Goal: Task Accomplishment & Management: Manage account settings

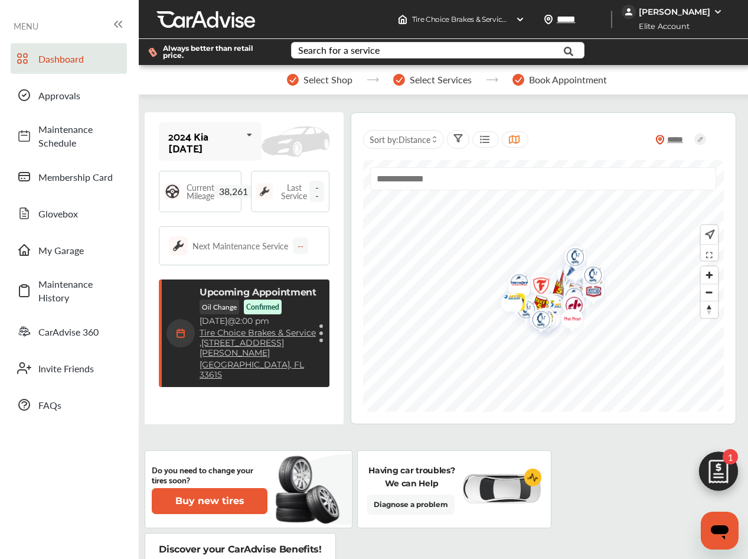
click at [321, 322] on div "Cancel appointment Modify appointment Show details" at bounding box center [321, 332] width 7 height 21
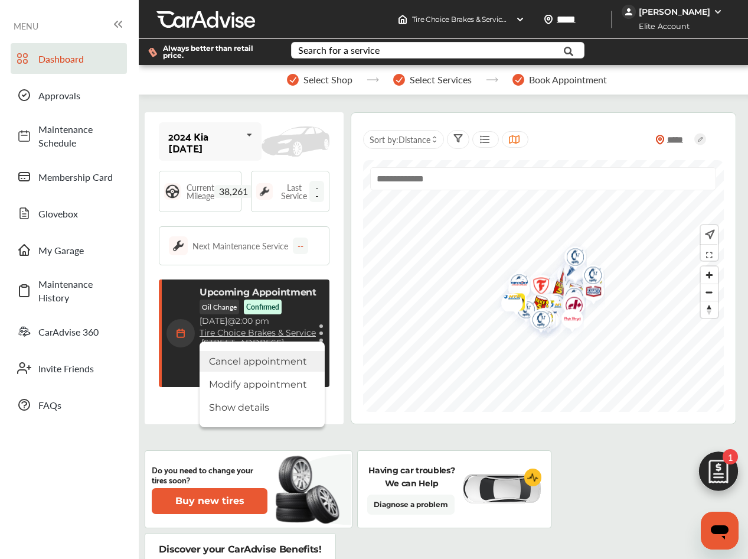
click at [286, 351] on li "Cancel appointment" at bounding box center [262, 361] width 125 height 21
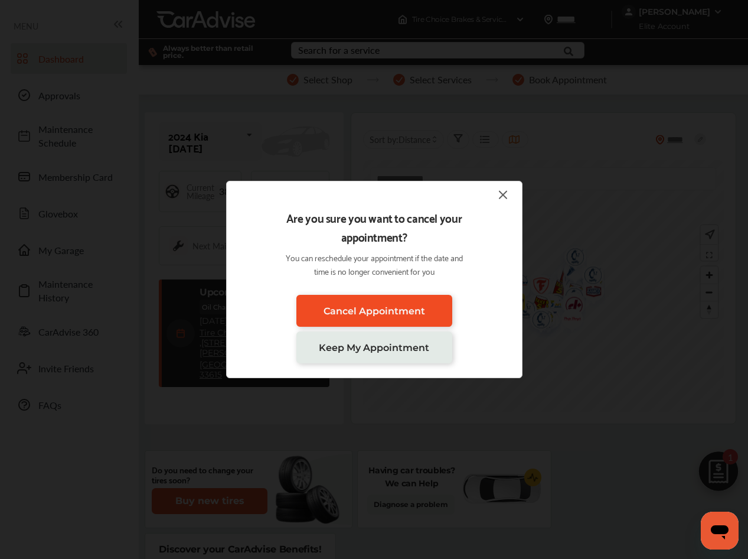
click at [379, 307] on span "Cancel Appointment" at bounding box center [375, 310] width 102 height 11
drag, startPoint x: 403, startPoint y: 307, endPoint x: 589, endPoint y: 288, distance: 187.0
click at [403, 307] on span "Cancel Appointment" at bounding box center [375, 310] width 102 height 11
click at [507, 193] on img at bounding box center [503, 194] width 14 height 15
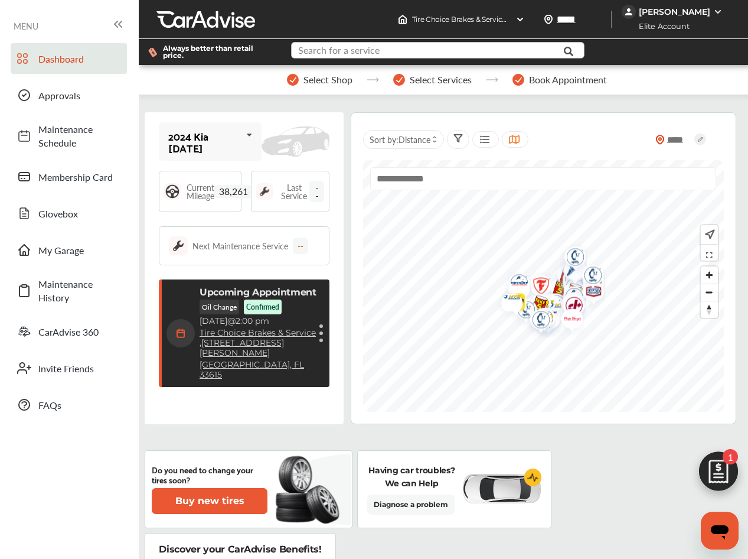
click at [436, 47] on input "text" at bounding box center [431, 52] width 278 height 18
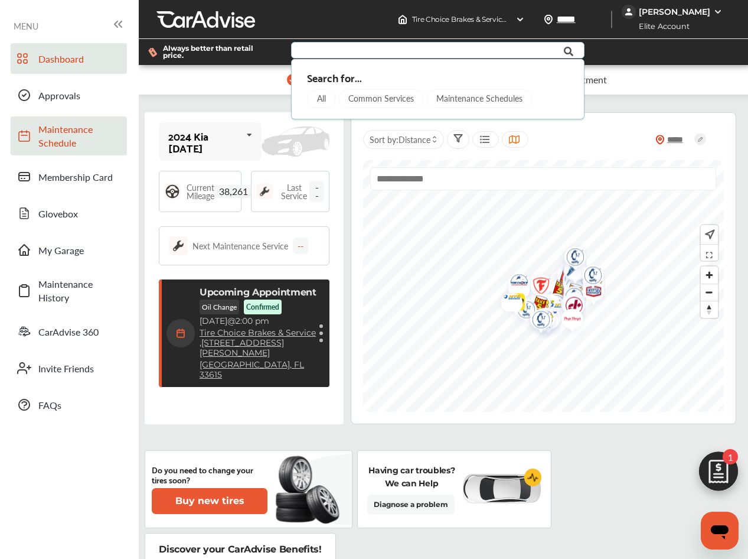
click at [65, 134] on span "Maintenance Schedule" at bounding box center [79, 135] width 83 height 27
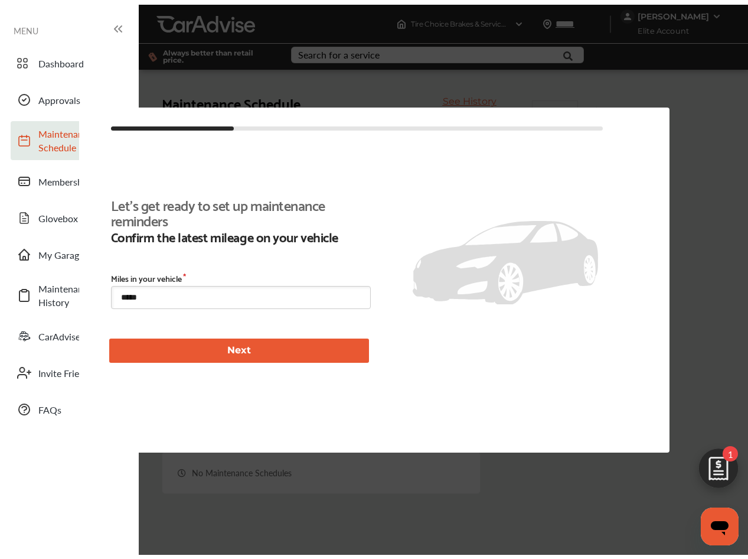
scroll to position [171, 0]
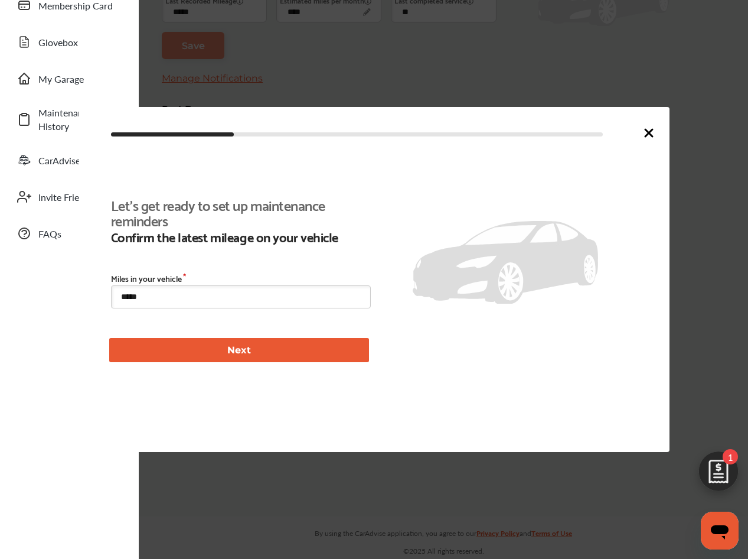
click at [233, 352] on button "Next" at bounding box center [239, 350] width 260 height 24
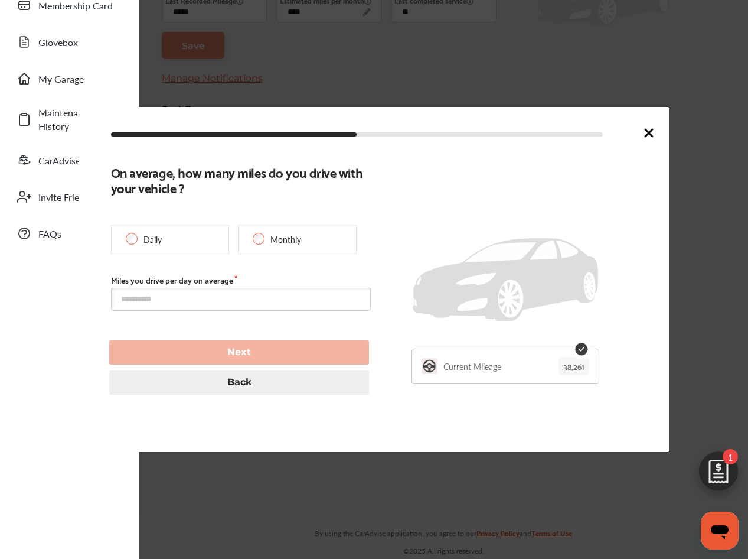
type input "*****"
click at [653, 132] on icon at bounding box center [649, 133] width 14 height 14
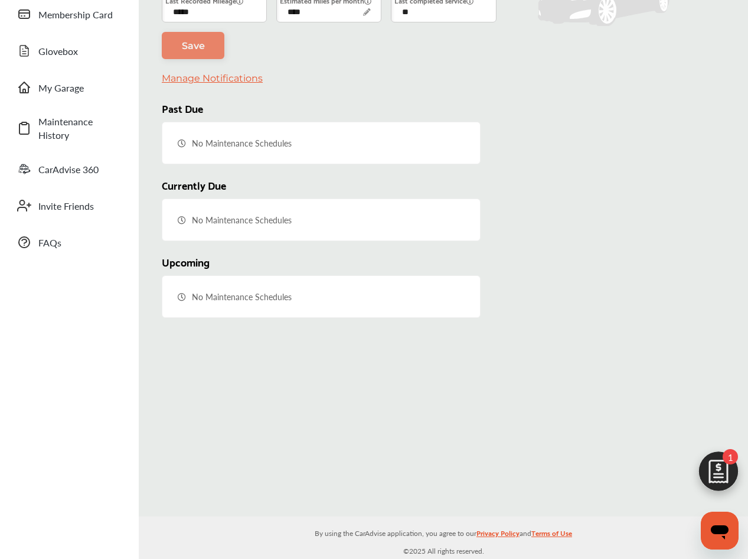
scroll to position [162, 0]
click at [58, 88] on span "My Garage" at bounding box center [79, 88] width 83 height 14
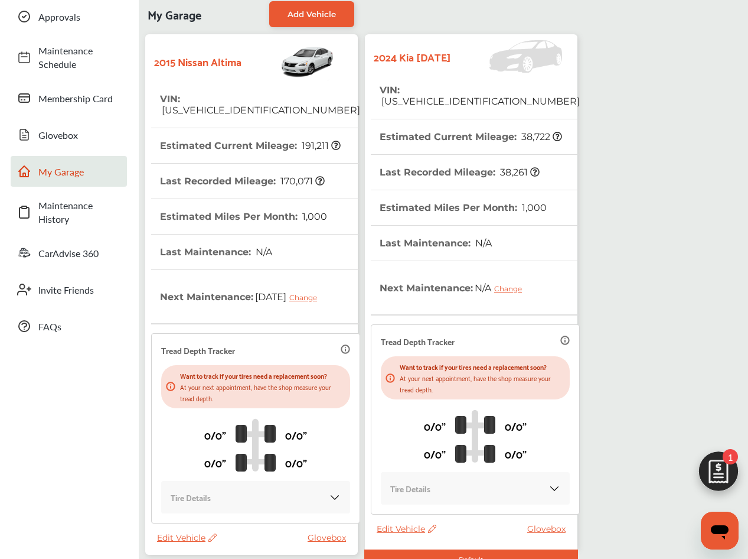
scroll to position [58, 0]
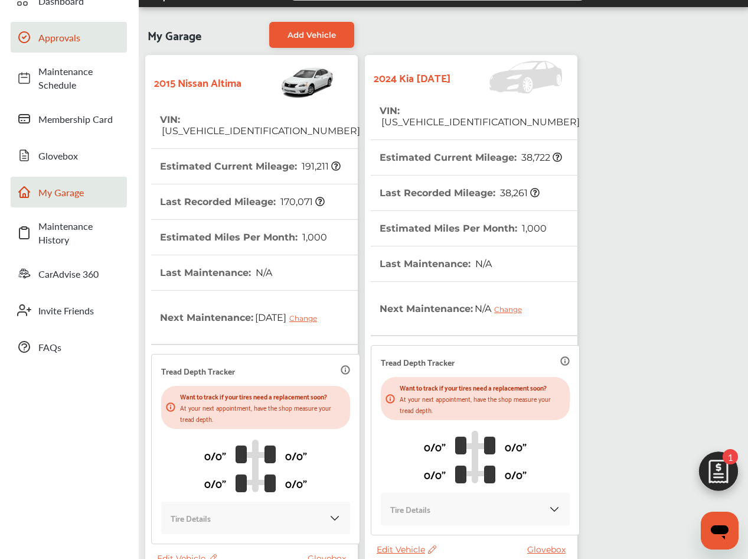
click at [75, 37] on span "Approvals" at bounding box center [79, 38] width 83 height 14
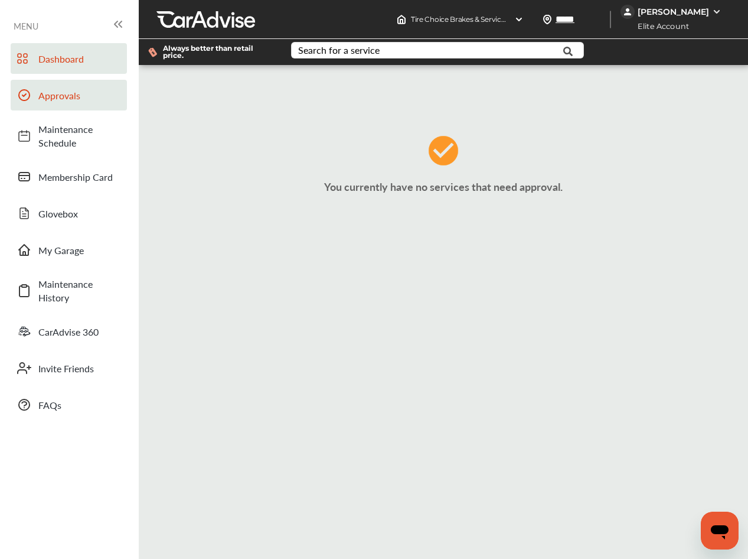
click at [69, 61] on span "Dashboard" at bounding box center [79, 59] width 83 height 14
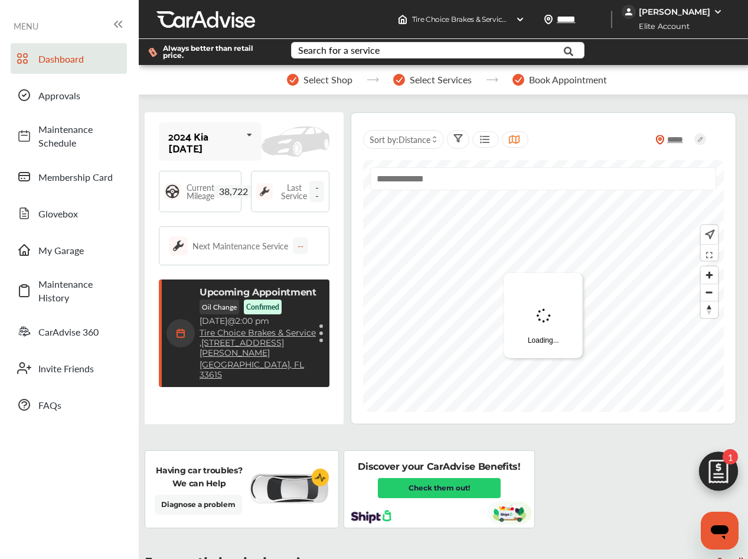
scroll to position [204, 0]
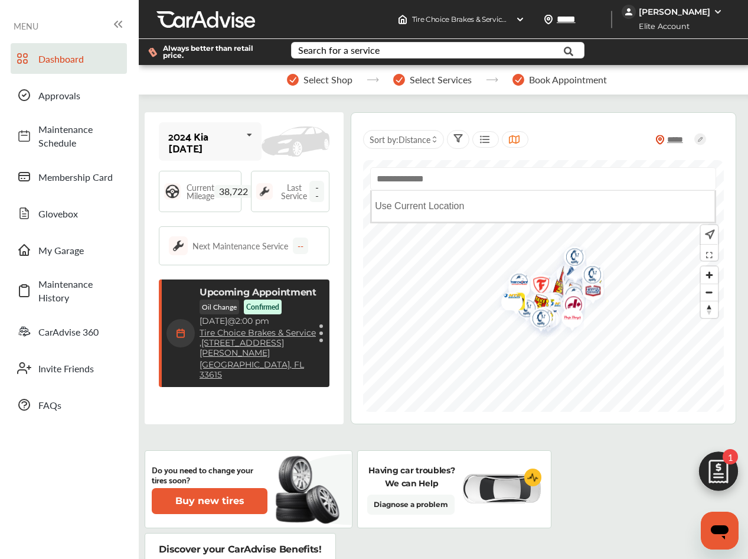
click at [468, 186] on input "text" at bounding box center [543, 178] width 346 height 23
click at [519, 139] on icon at bounding box center [513, 139] width 11 height 9
click at [485, 139] on icon at bounding box center [484, 139] width 11 height 9
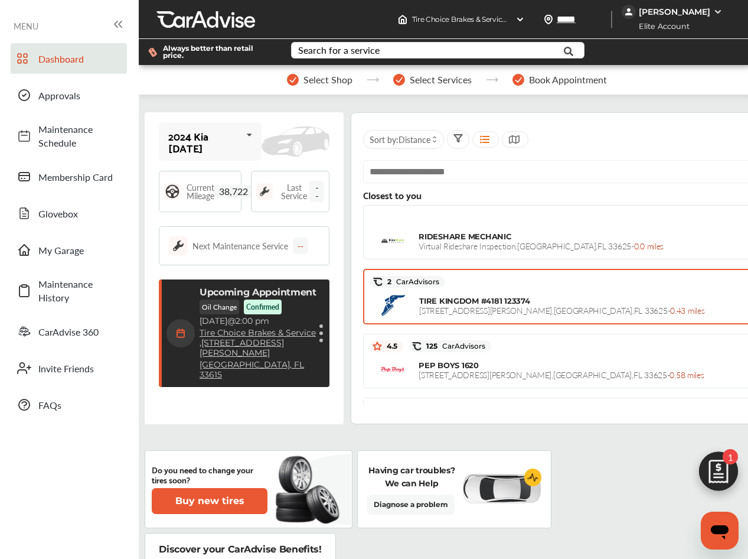
click at [475, 298] on span "TIRE KINGDOM #4181 123374" at bounding box center [474, 300] width 111 height 9
